Goal: Use online tool/utility

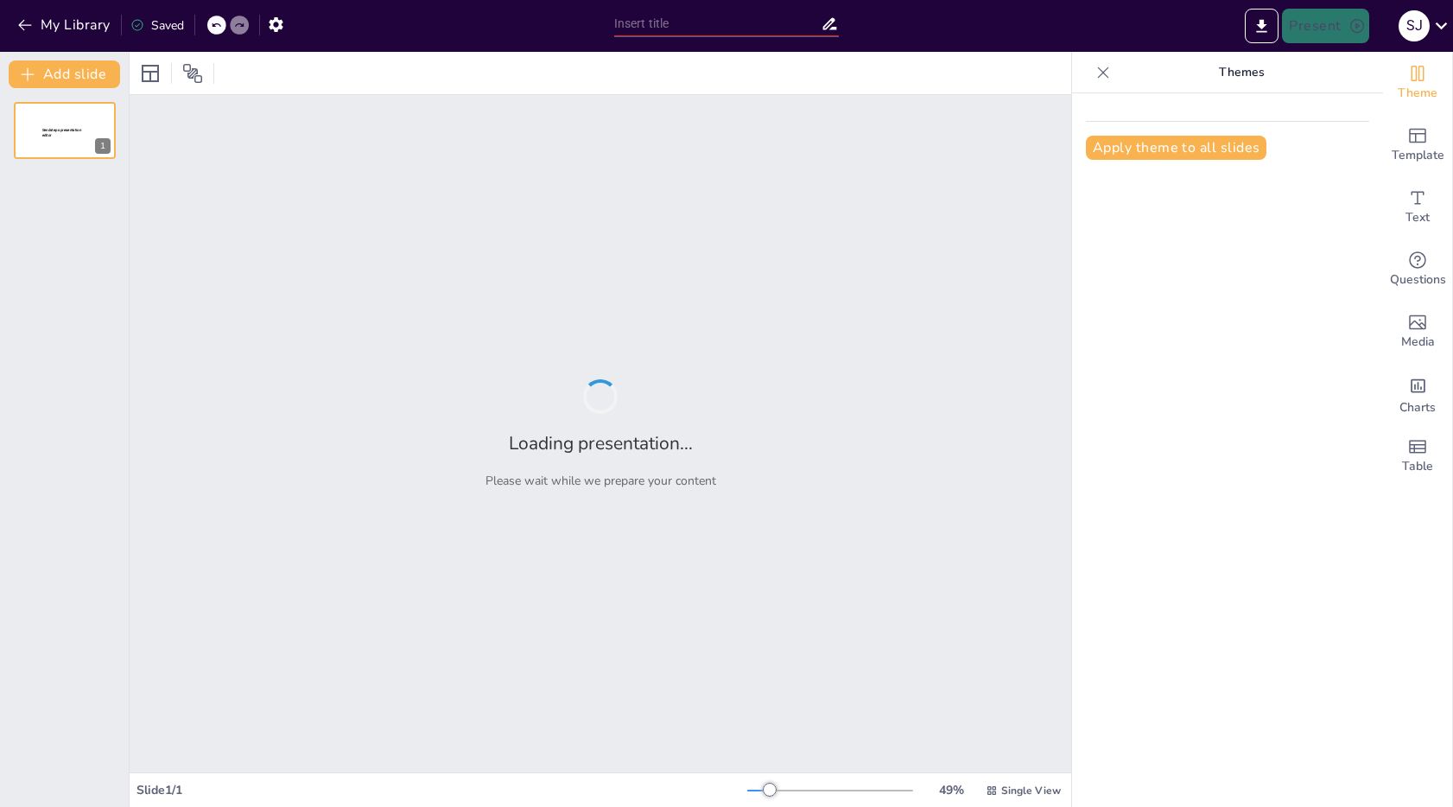
type input "Imported plantilla-institucional_V4.pptx"
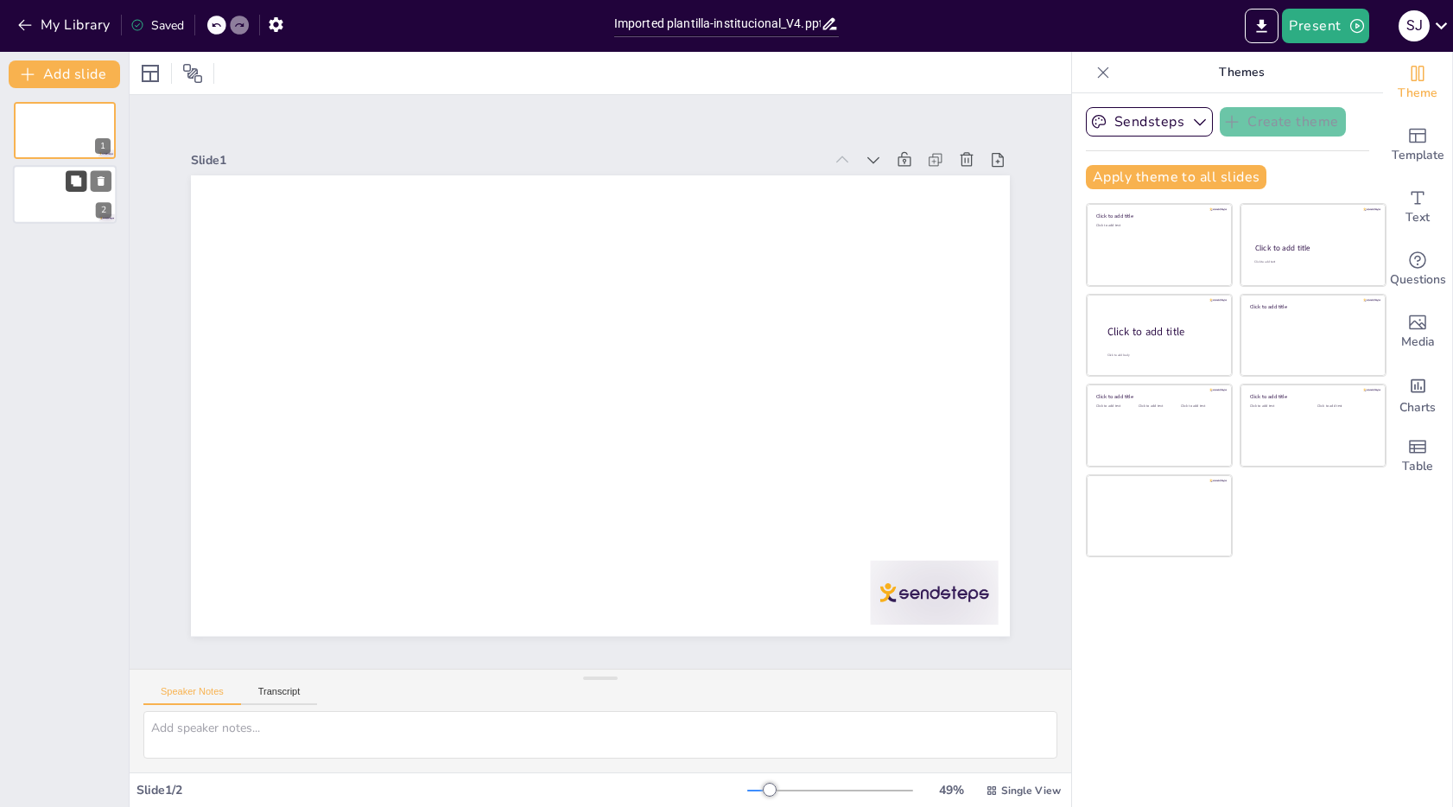
click at [81, 190] on button at bounding box center [76, 181] width 21 height 21
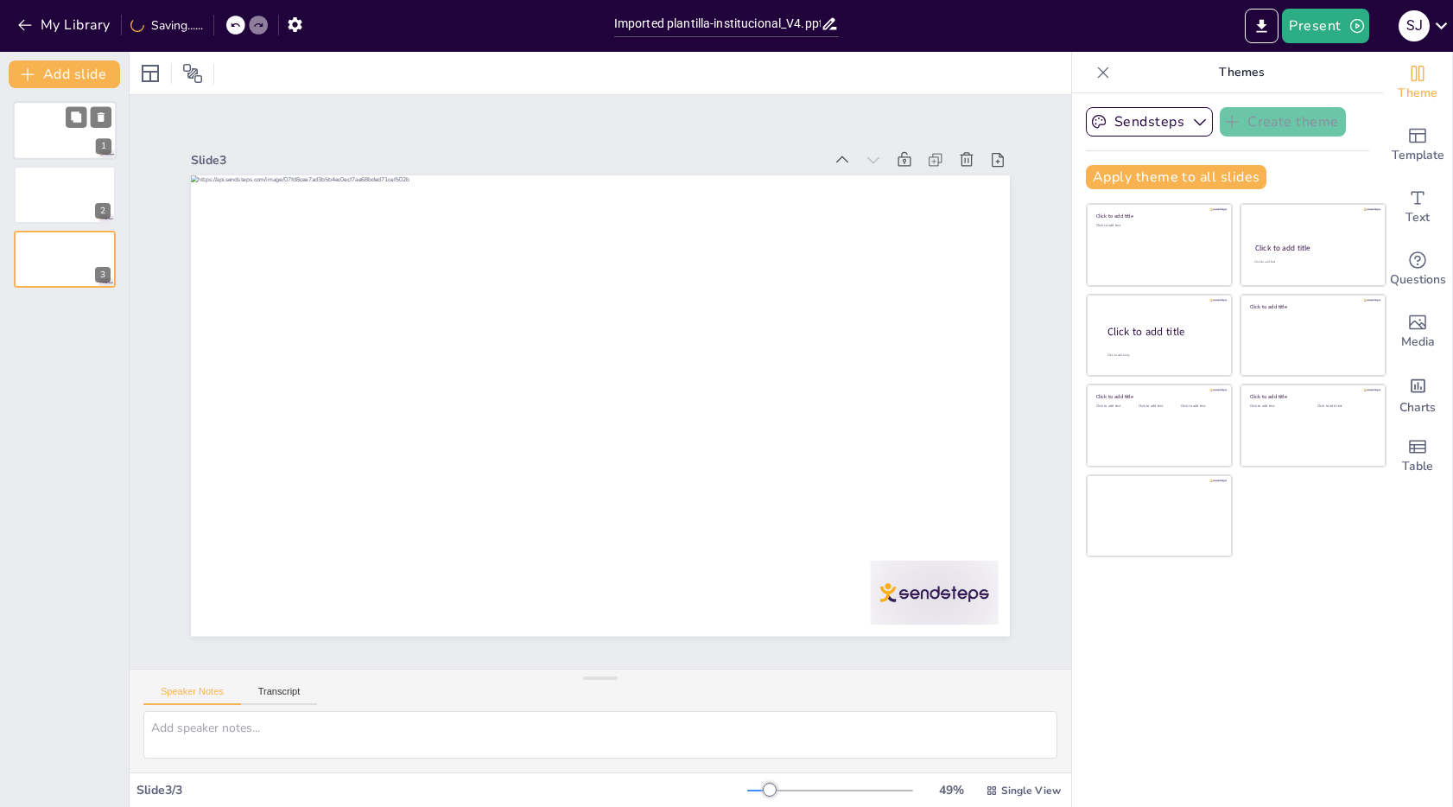
click at [42, 137] on div at bounding box center [65, 130] width 104 height 59
click at [237, 793] on div "Slide 1 / 3" at bounding box center [442, 790] width 611 height 16
click at [1191, 125] on icon "button" at bounding box center [1199, 121] width 17 height 17
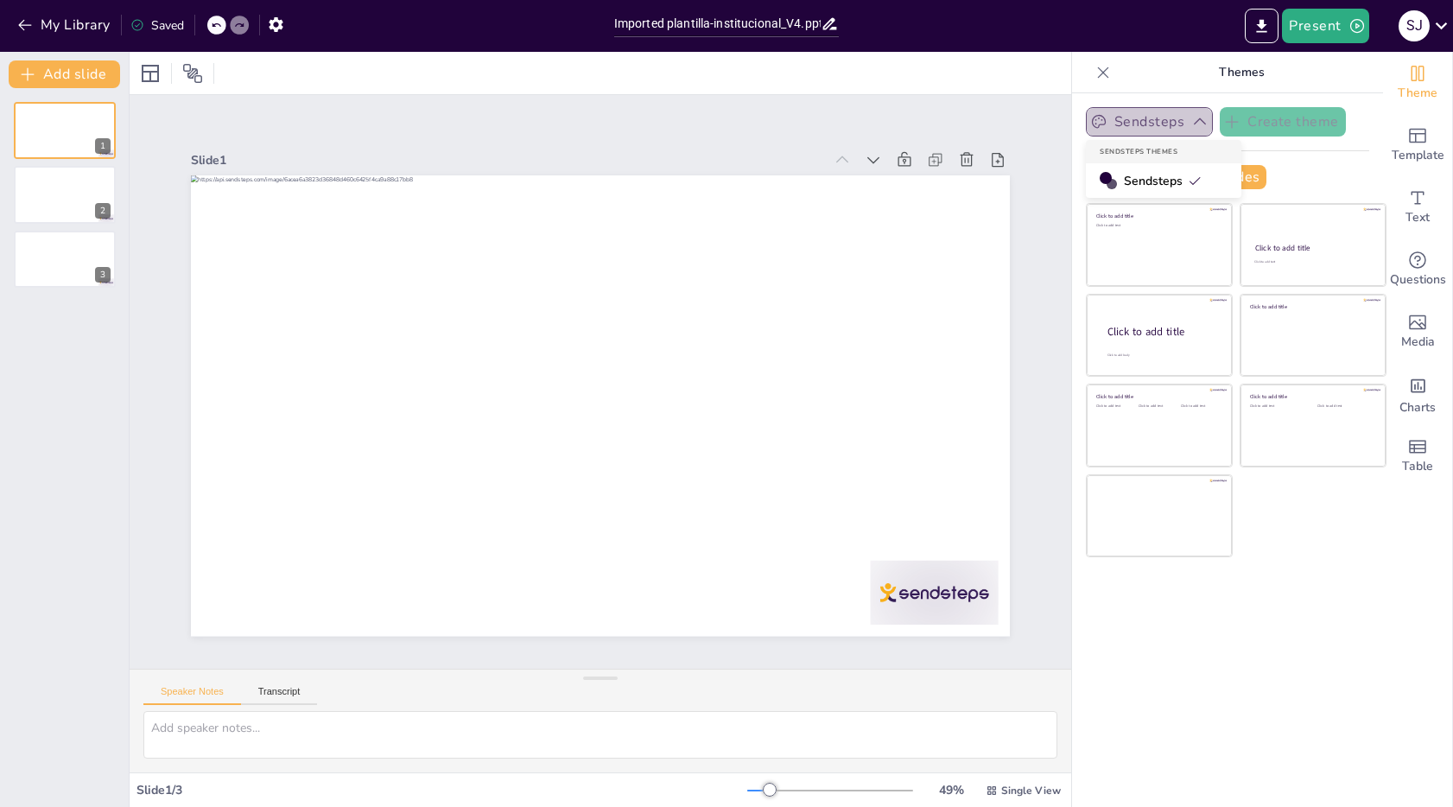
click at [1191, 125] on icon "button" at bounding box center [1199, 121] width 17 height 17
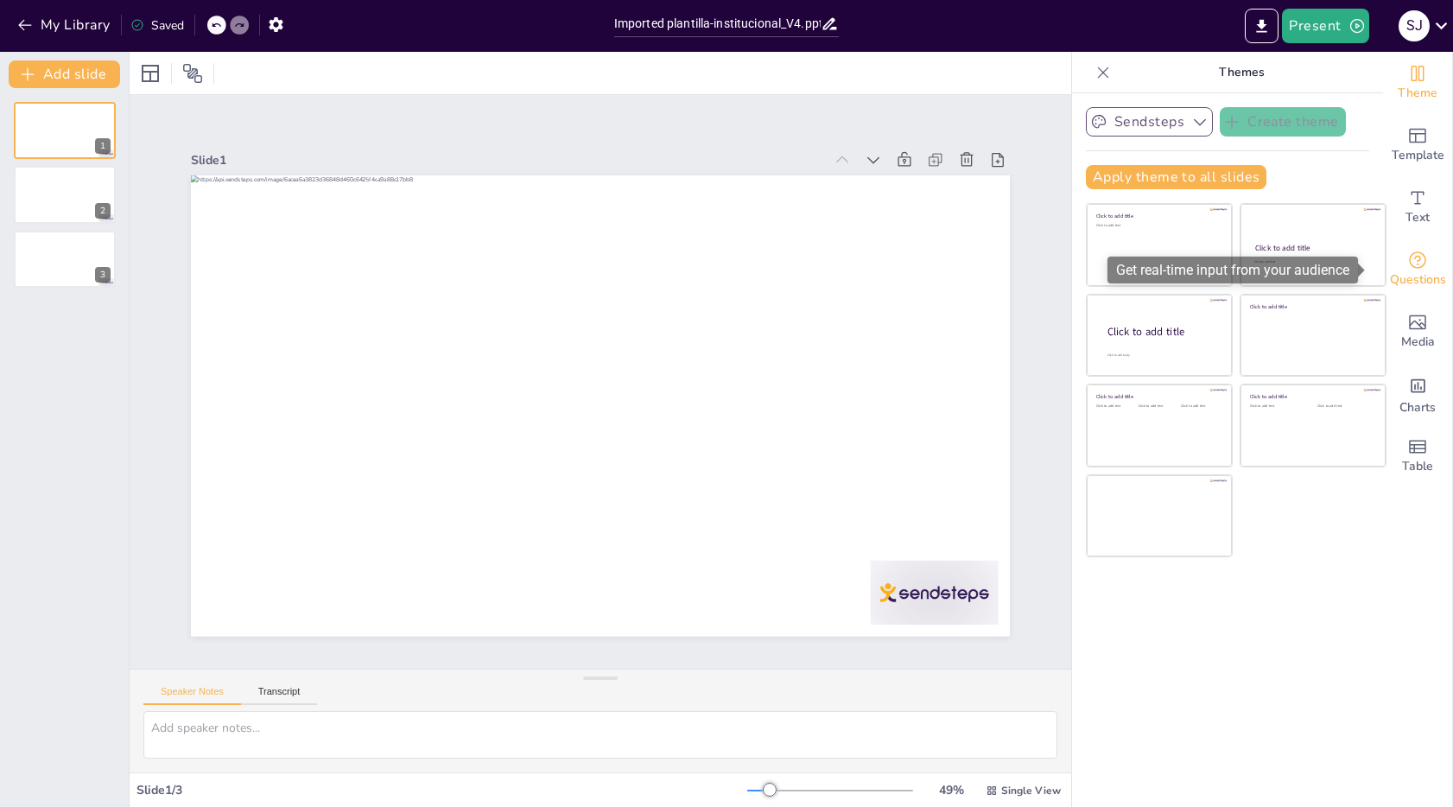
click at [1421, 271] on span "Questions" at bounding box center [1418, 279] width 56 height 19
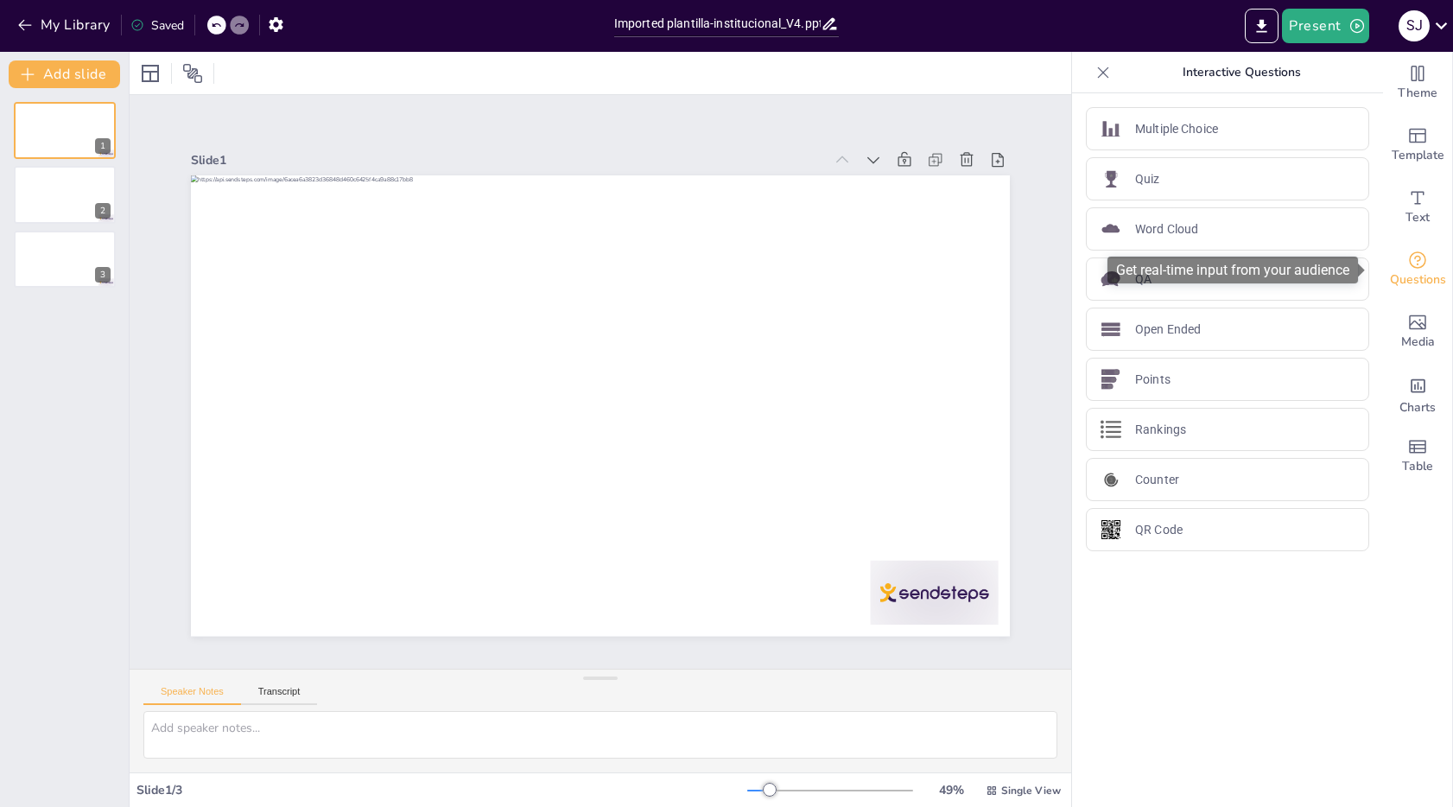
click at [1421, 271] on span "Questions" at bounding box center [1418, 279] width 56 height 19
click at [1401, 568] on div "Theme Template Text Questions Media Charts Table" at bounding box center [1418, 429] width 70 height 755
click at [54, 197] on div at bounding box center [65, 195] width 104 height 59
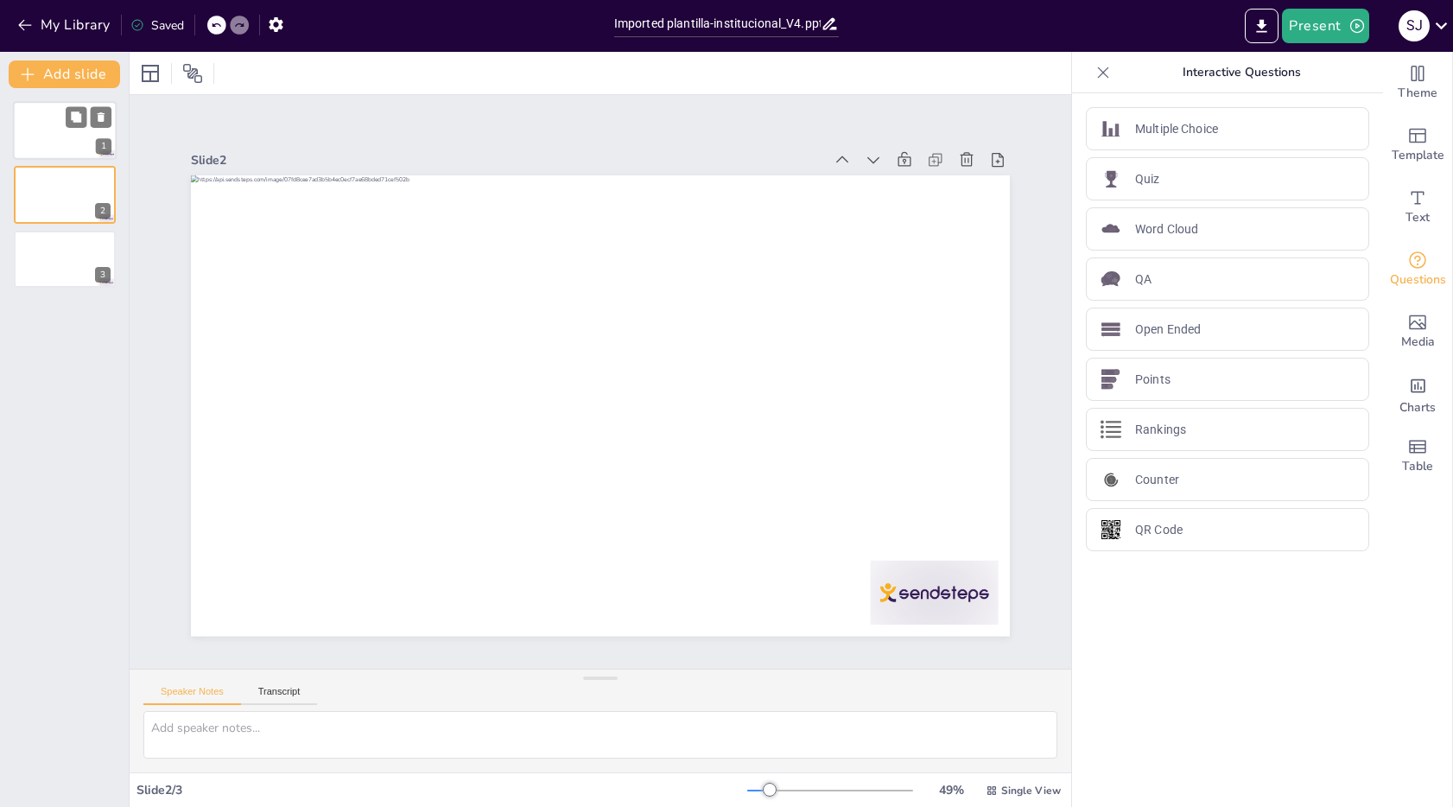
click at [55, 132] on div at bounding box center [65, 130] width 104 height 59
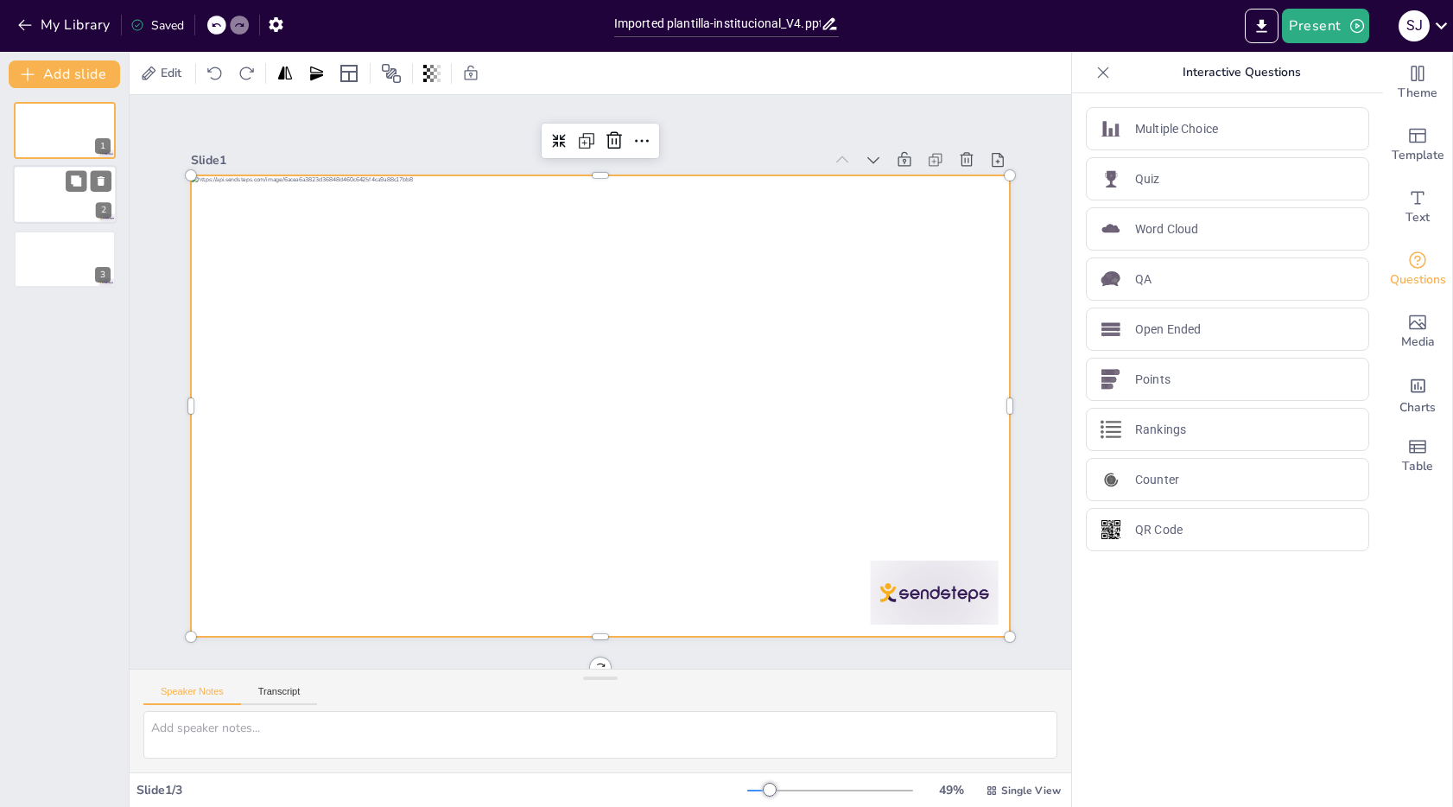
click at [29, 194] on div at bounding box center [65, 195] width 104 height 59
click at [358, 129] on div "Slide 1 Slide 2 Slide 3" at bounding box center [600, 381] width 936 height 737
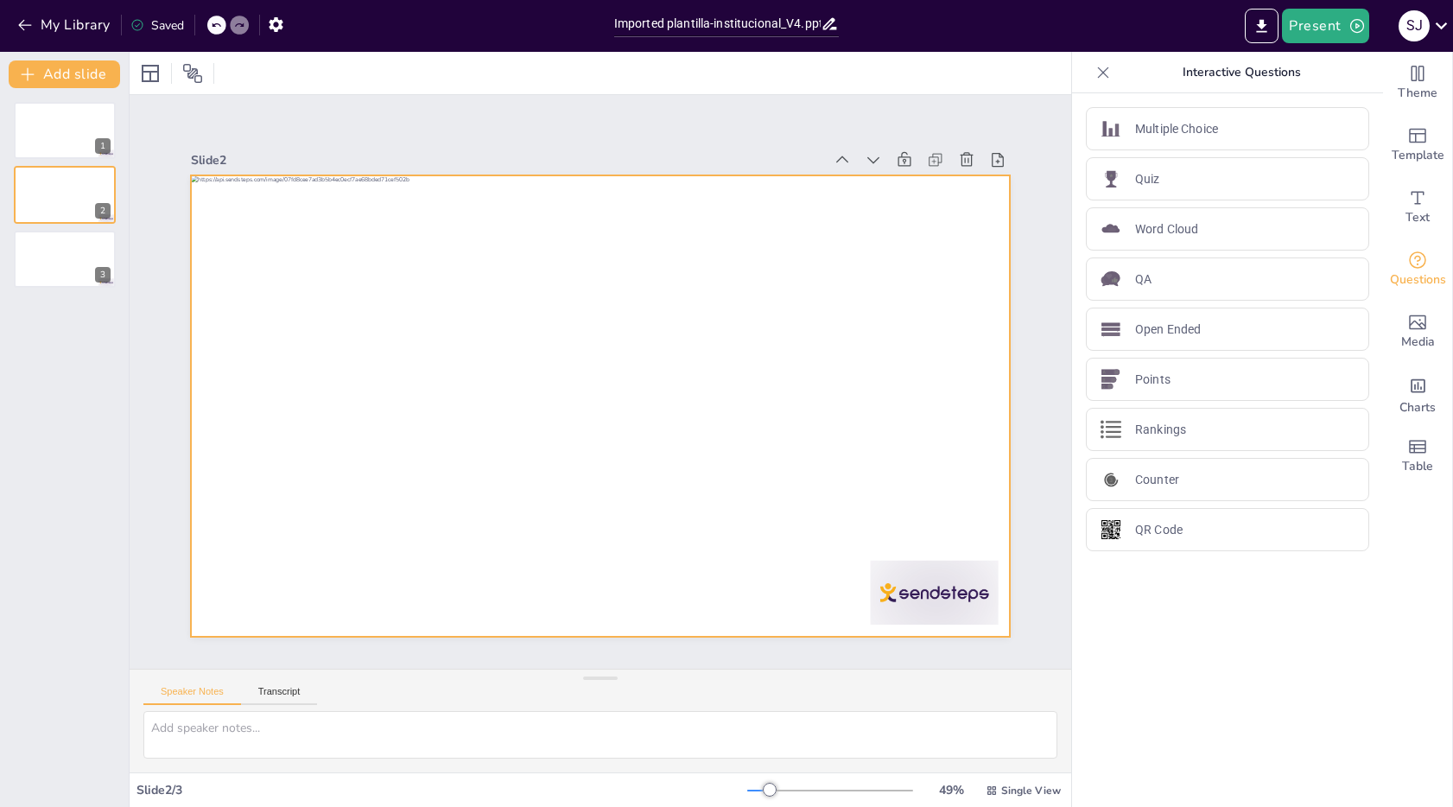
click at [347, 186] on div at bounding box center [600, 405] width 819 height 460
click at [1098, 72] on icon at bounding box center [1103, 72] width 11 height 11
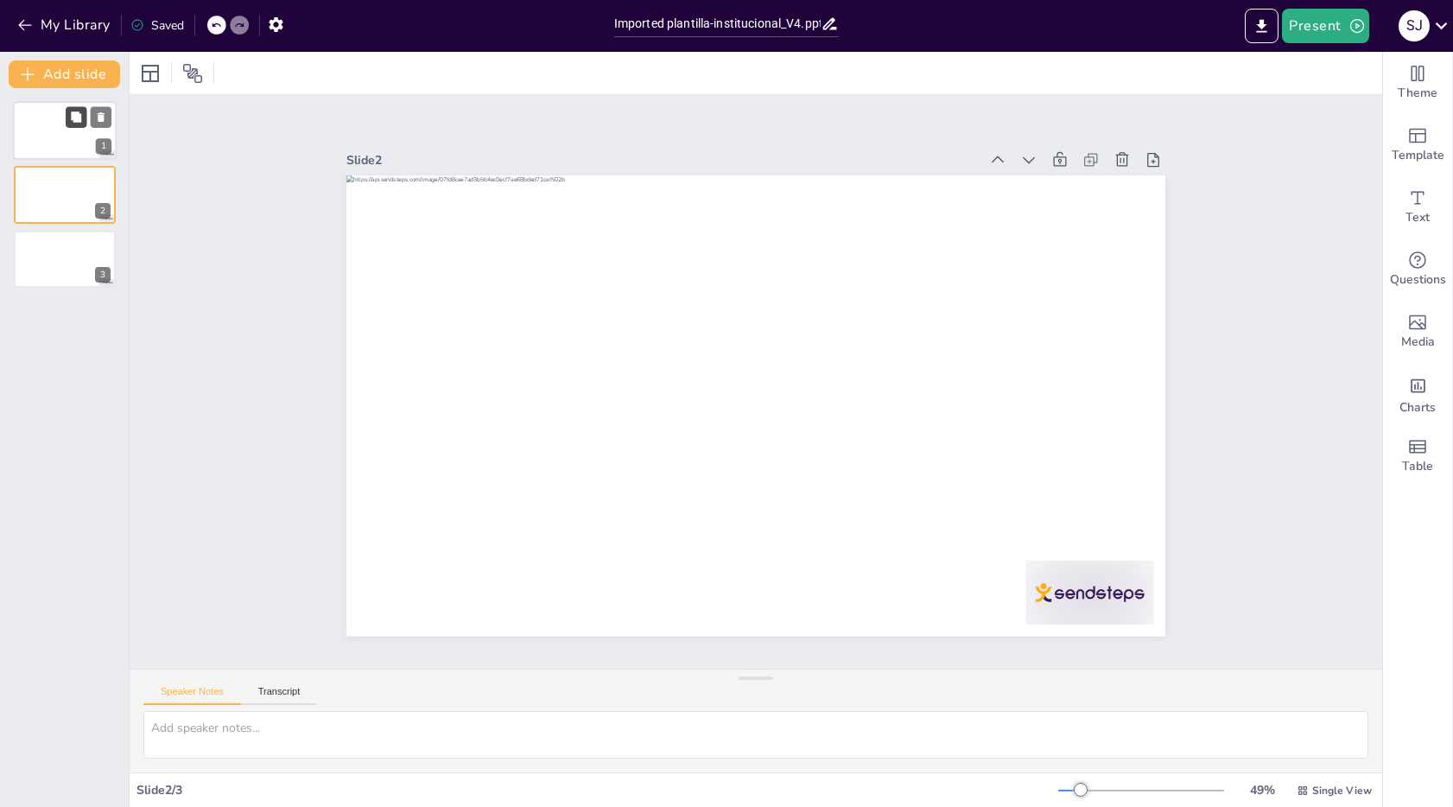
click at [77, 125] on button at bounding box center [76, 116] width 21 height 21
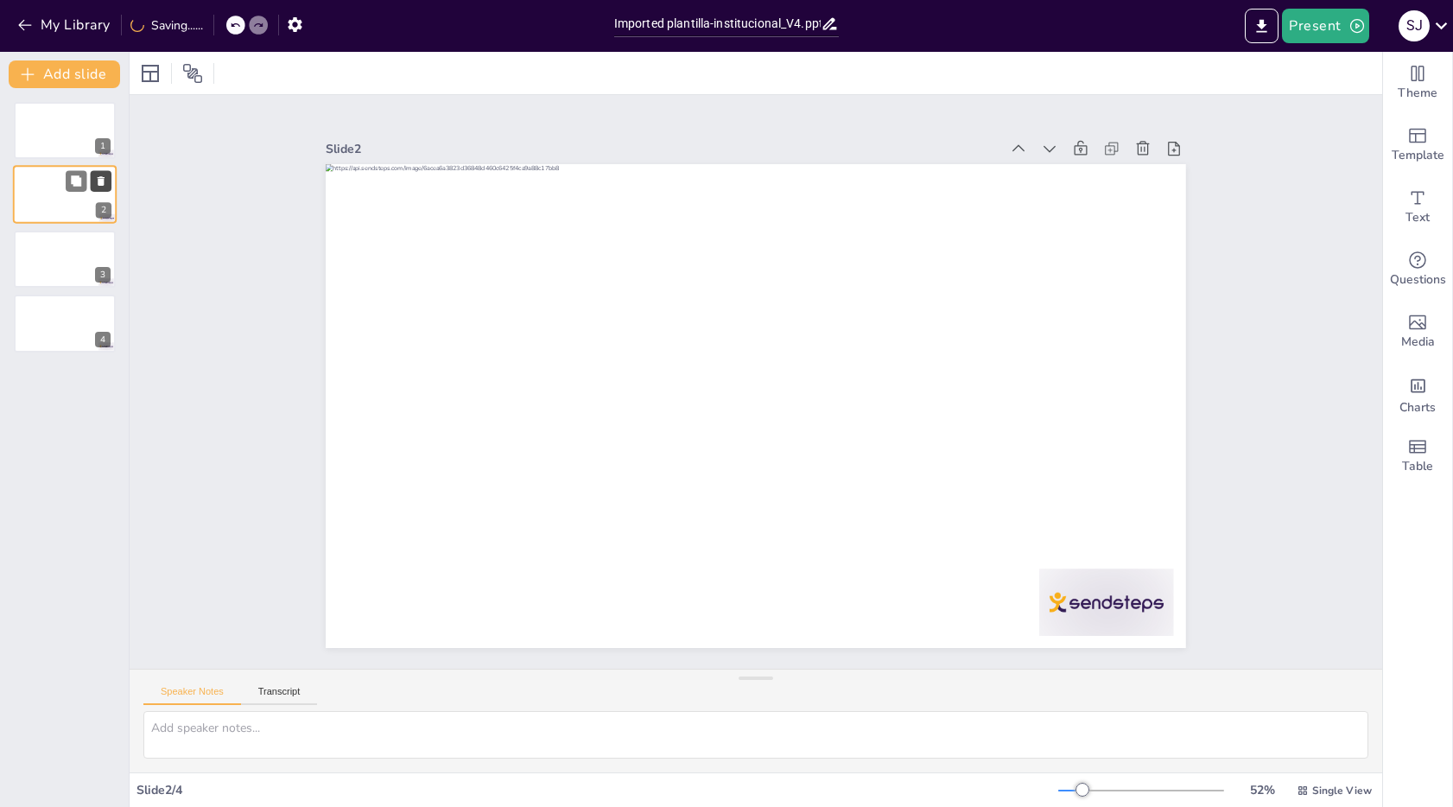
click at [101, 175] on icon at bounding box center [101, 181] width 12 height 12
click at [48, 133] on div at bounding box center [65, 130] width 104 height 59
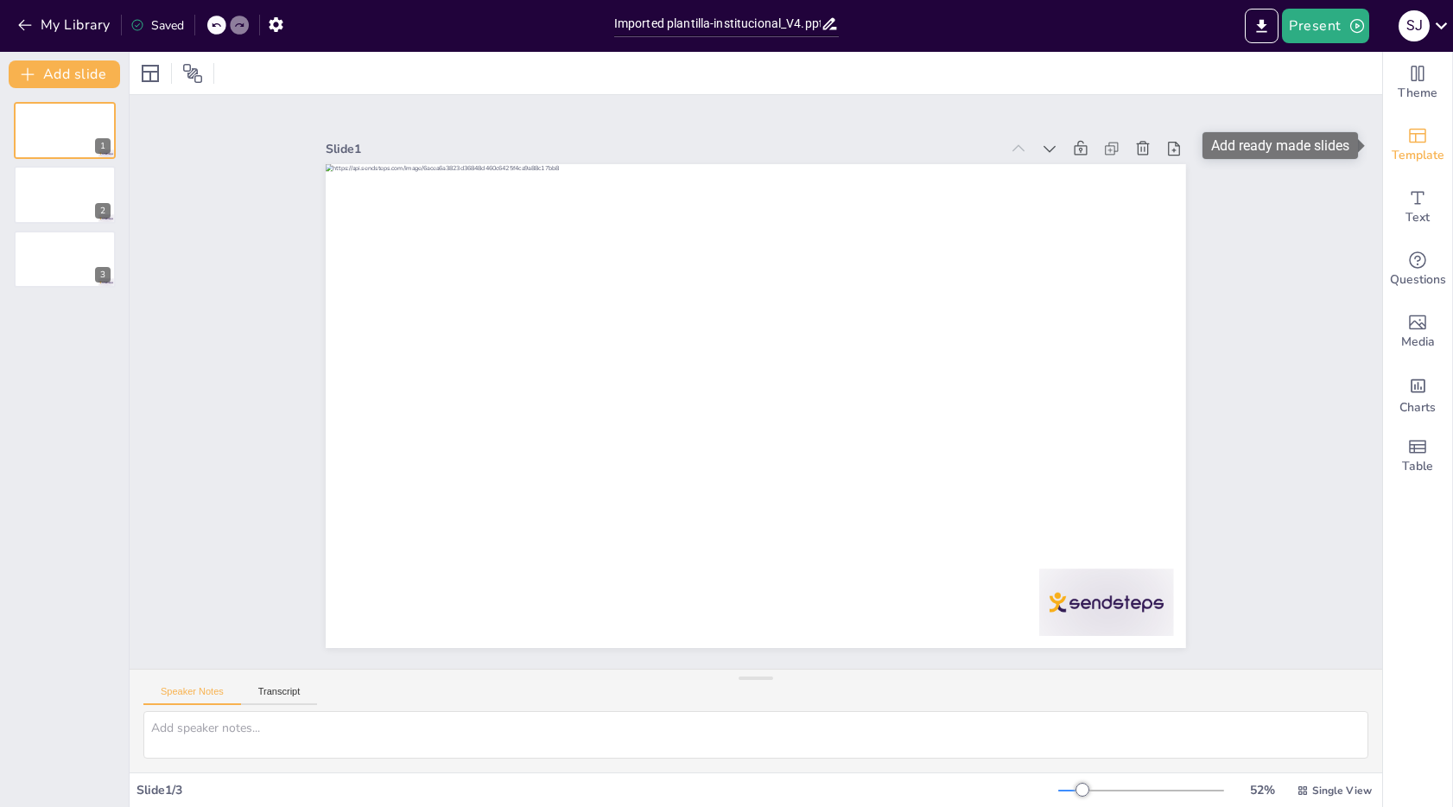
click at [1407, 139] on icon "Add ready made slides" at bounding box center [1417, 135] width 21 height 21
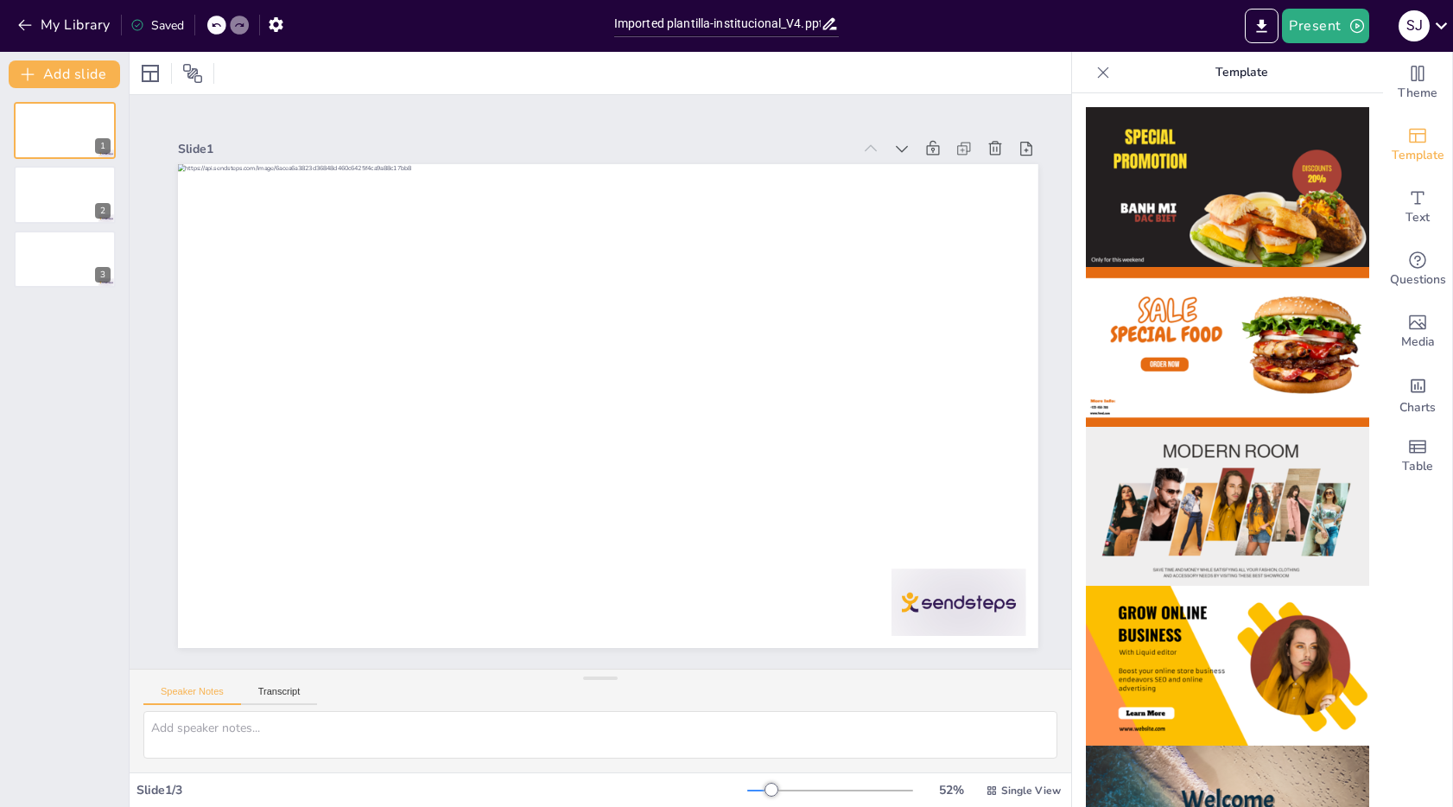
click at [1095, 74] on icon at bounding box center [1103, 72] width 17 height 17
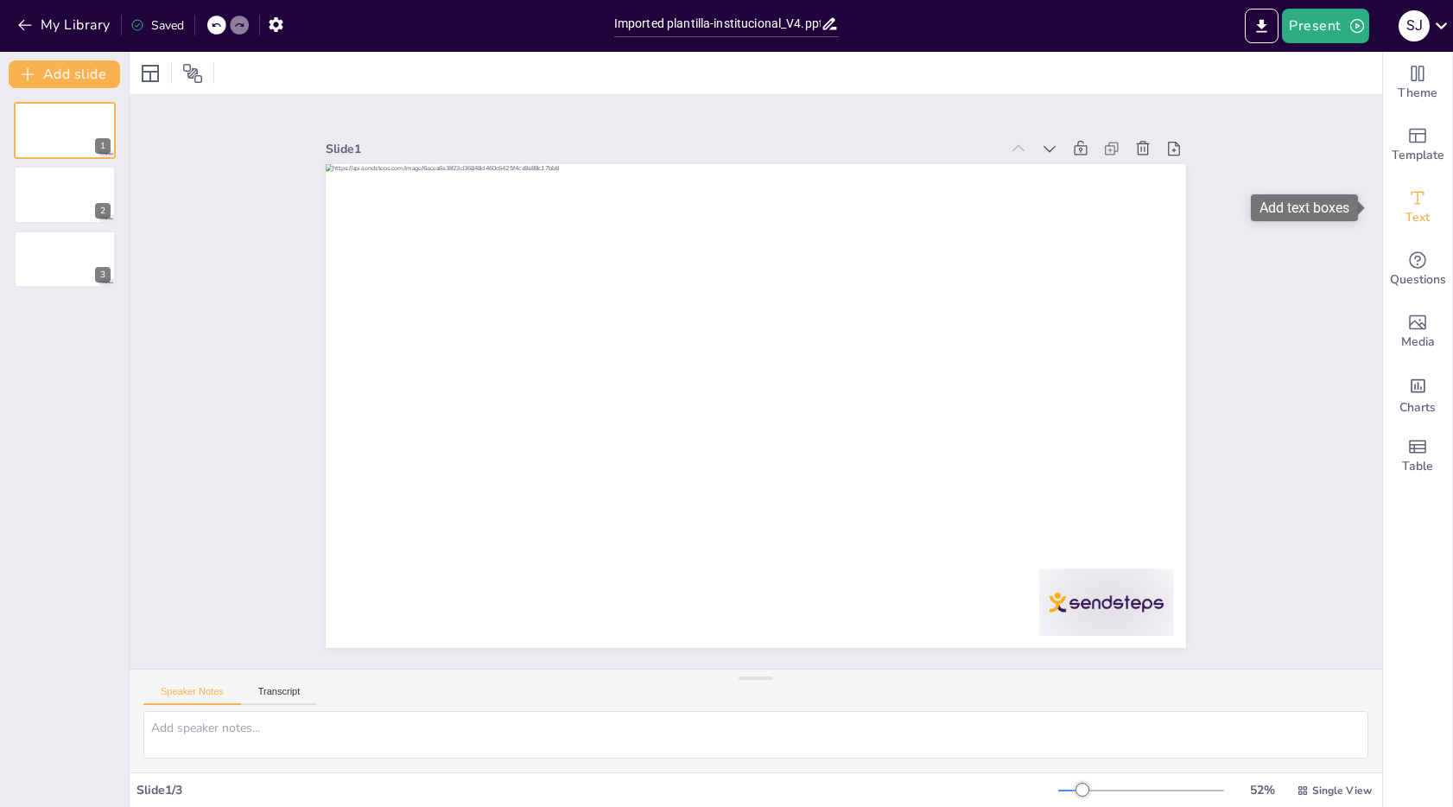
click at [1412, 208] on span "Text" at bounding box center [1418, 217] width 24 height 19
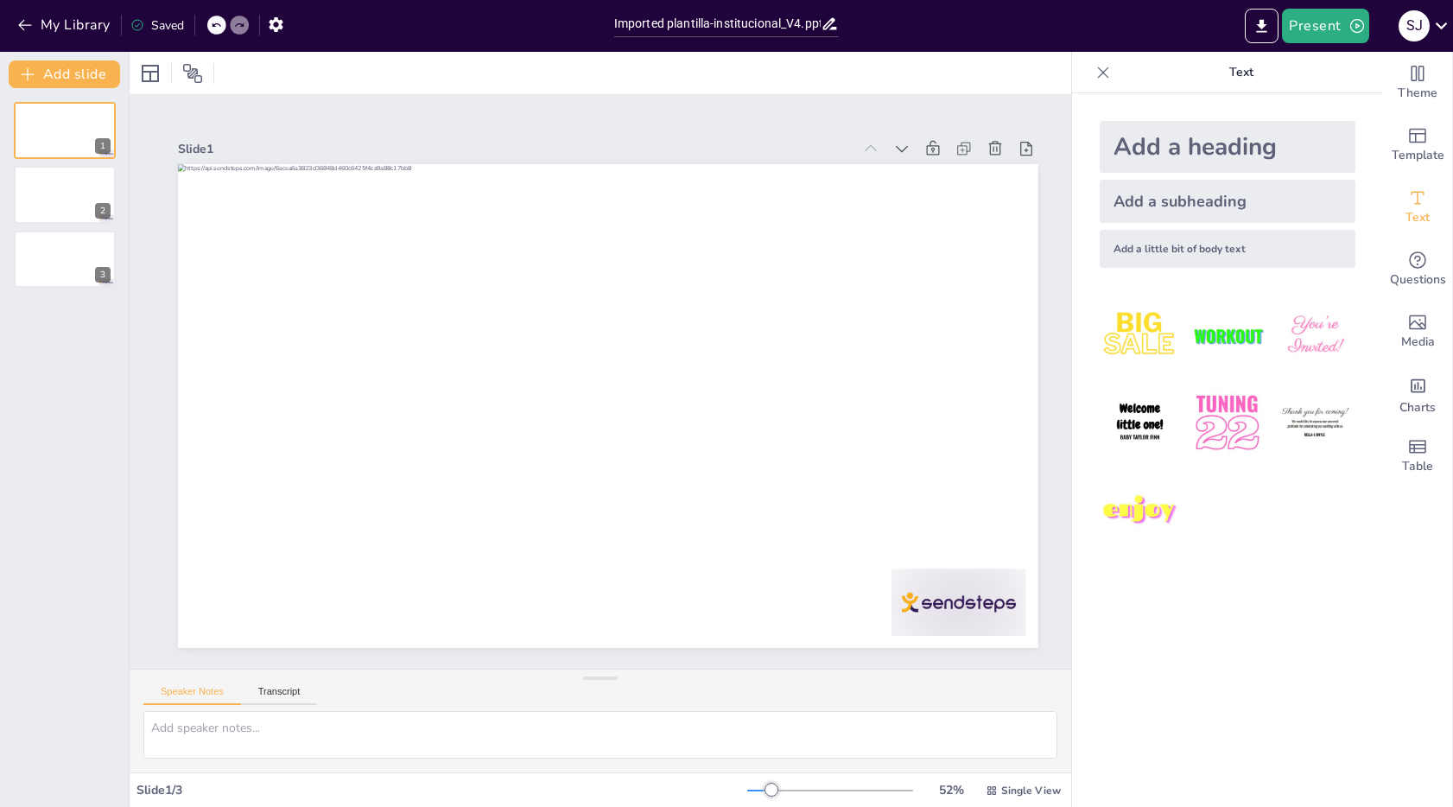
click at [1095, 76] on icon at bounding box center [1103, 72] width 17 height 17
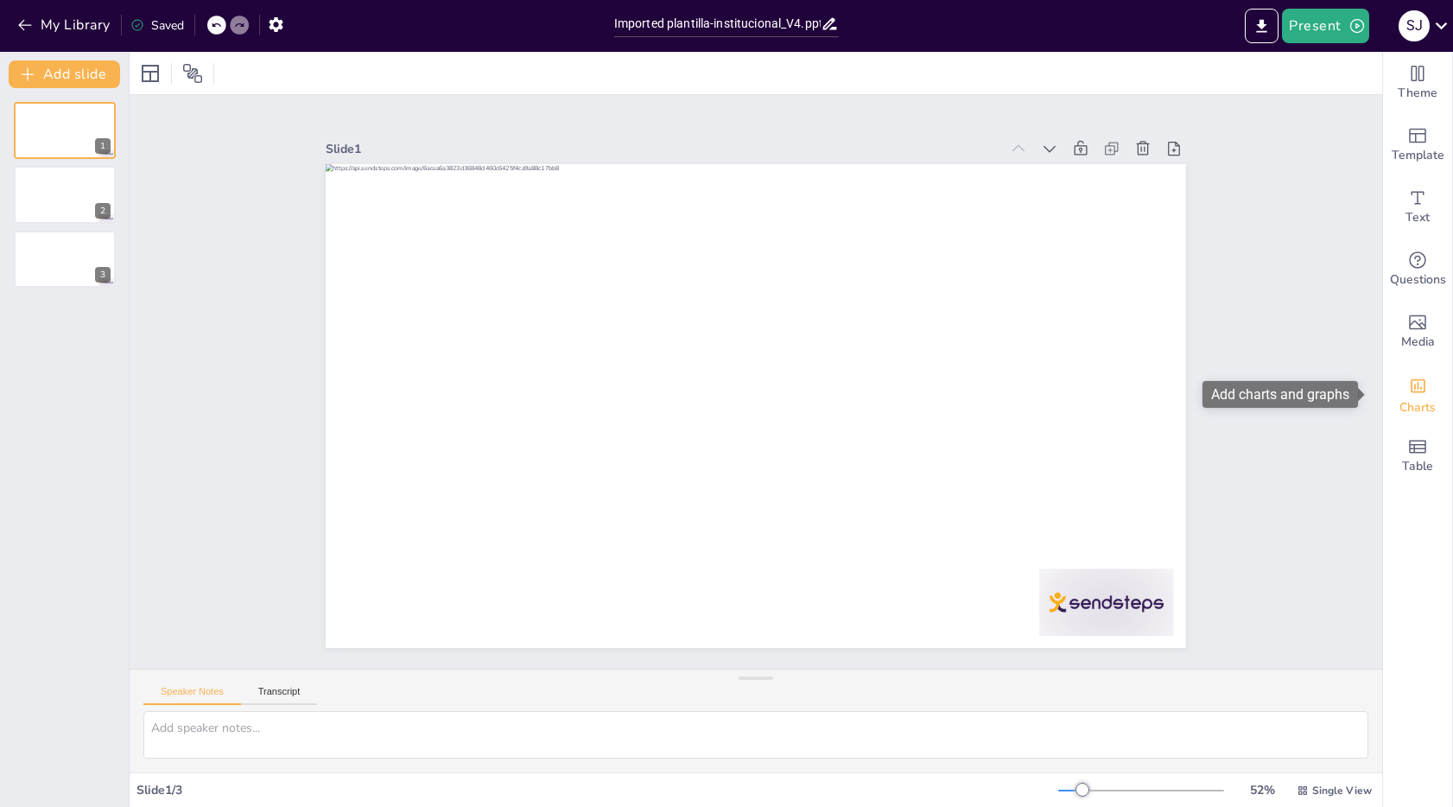
click at [1409, 406] on span "Charts" at bounding box center [1418, 407] width 36 height 19
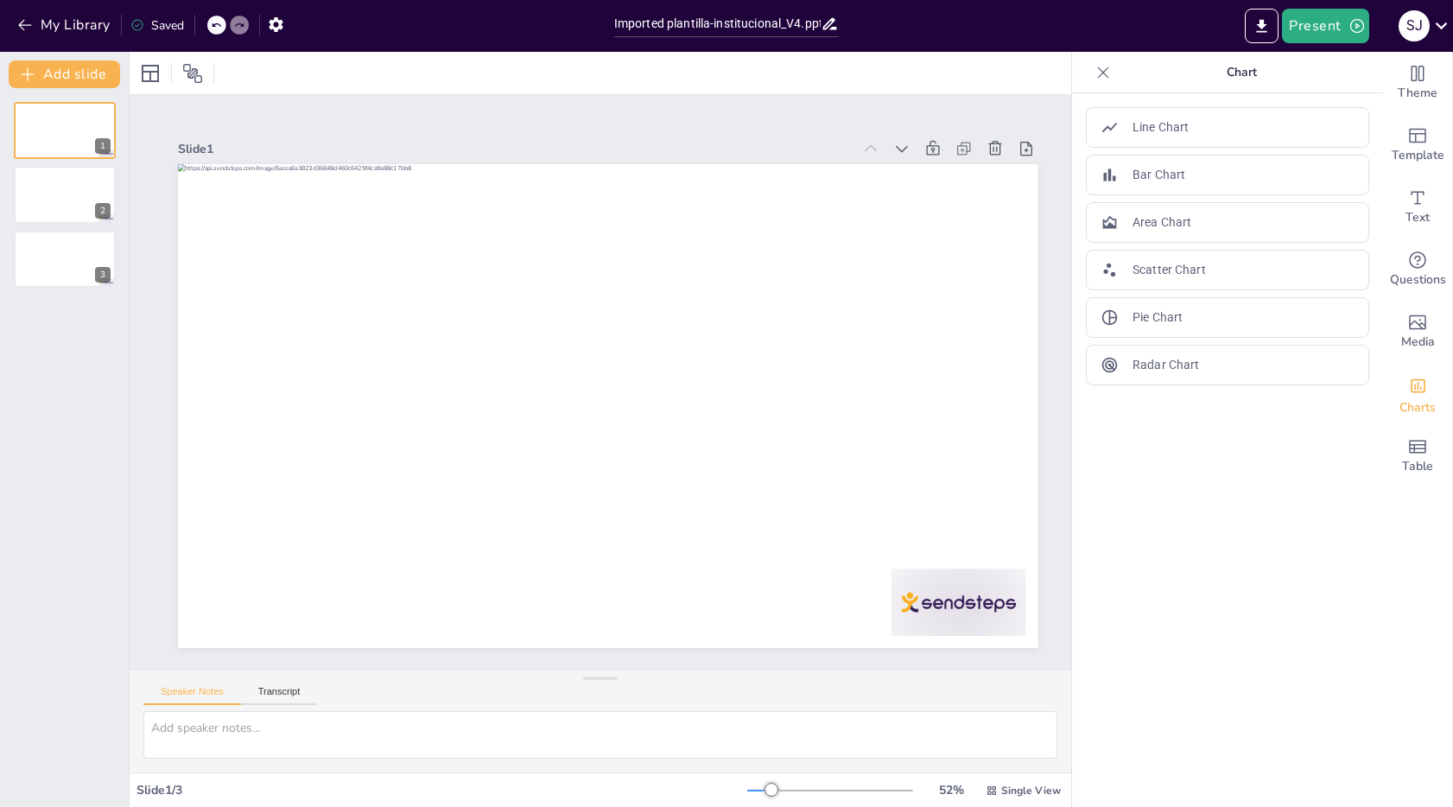
click at [1095, 69] on icon at bounding box center [1103, 72] width 17 height 17
